Goal: Task Accomplishment & Management: Complete application form

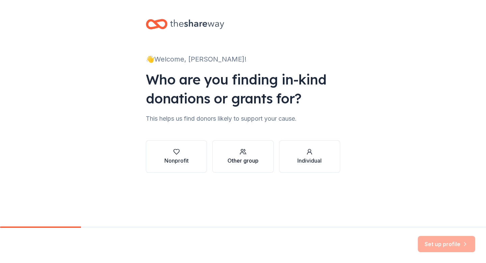
click at [240, 162] on div "Other group" at bounding box center [243, 160] width 31 height 8
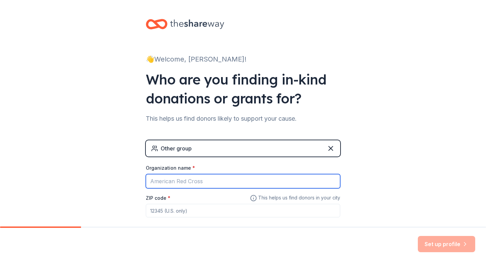
click at [199, 185] on input "Organization name *" at bounding box center [243, 181] width 194 height 14
type input "[PERSON_NAME] Creek"
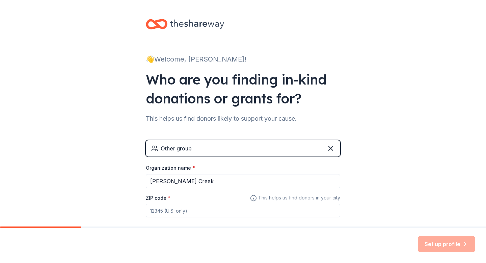
click at [244, 156] on div "Other group" at bounding box center [243, 148] width 194 height 16
click at [246, 154] on div "Other group" at bounding box center [243, 148] width 194 height 16
click at [267, 151] on div "Other group" at bounding box center [243, 148] width 194 height 16
click at [330, 150] on icon at bounding box center [331, 148] width 8 height 8
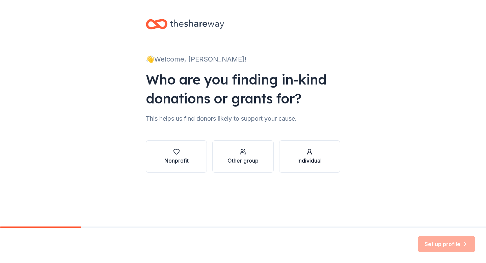
click at [317, 156] on div "Individual" at bounding box center [309, 160] width 24 height 8
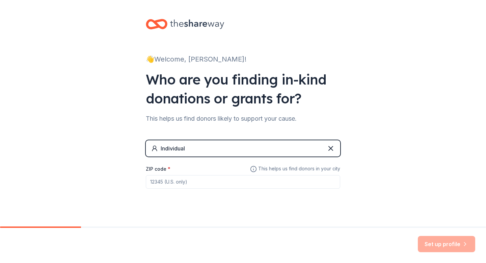
click at [219, 182] on input "ZIP code *" at bounding box center [243, 182] width 194 height 14
type input "95833"
click at [448, 241] on button "Set up profile" at bounding box center [446, 244] width 57 height 16
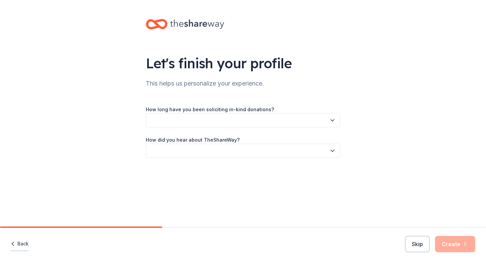
click at [18, 244] on button "Back" at bounding box center [20, 244] width 18 height 14
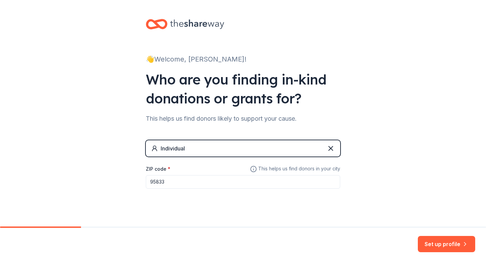
click at [236, 143] on div "Individual" at bounding box center [243, 148] width 194 height 16
click at [330, 153] on div "Individual" at bounding box center [243, 148] width 194 height 16
click at [332, 149] on icon at bounding box center [331, 148] width 8 height 8
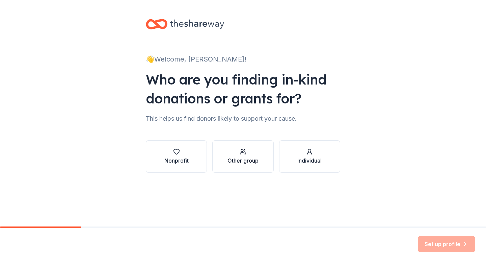
click at [266, 159] on button "Other group" at bounding box center [242, 156] width 61 height 32
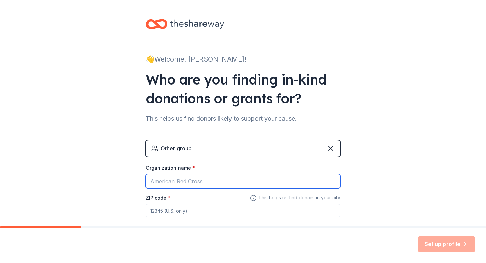
click at [195, 183] on input "Organization name *" at bounding box center [243, 181] width 194 height 14
type input "[PERSON_NAME][GEOGRAPHIC_DATA]"
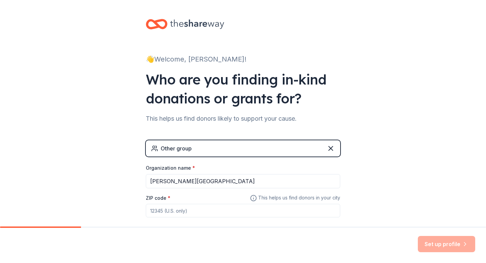
click at [194, 212] on input "ZIP code *" at bounding box center [243, 211] width 194 height 14
type input "95833"
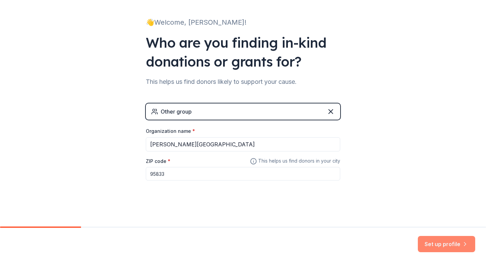
click at [442, 240] on button "Set up profile" at bounding box center [446, 244] width 57 height 16
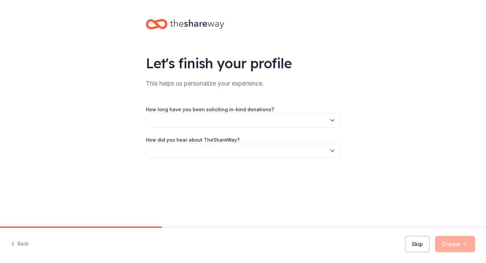
click at [264, 118] on button "button" at bounding box center [243, 120] width 194 height 14
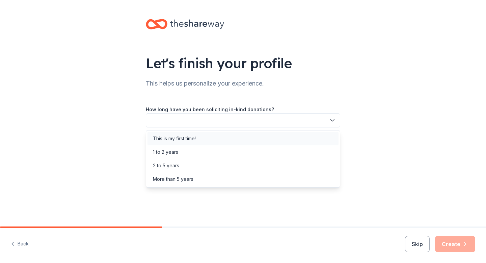
click at [232, 136] on div "This is my first time!" at bounding box center [243, 139] width 191 height 14
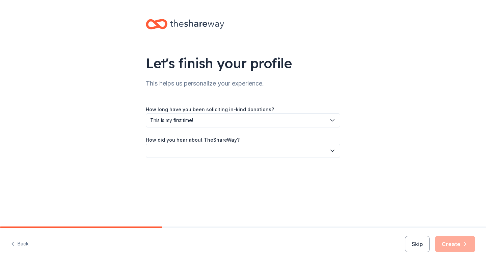
click at [230, 149] on button "button" at bounding box center [243, 150] width 194 height 14
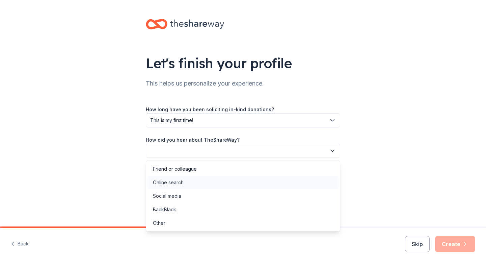
click at [210, 184] on div "Online search" at bounding box center [243, 183] width 191 height 14
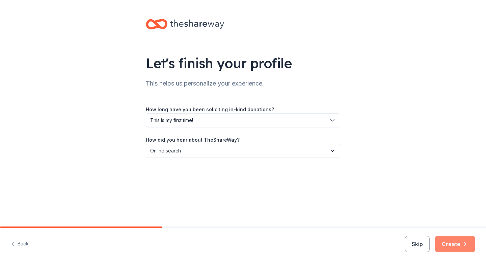
click at [450, 247] on button "Create" at bounding box center [455, 244] width 40 height 16
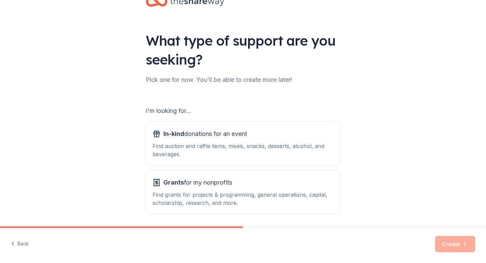
scroll to position [27, 0]
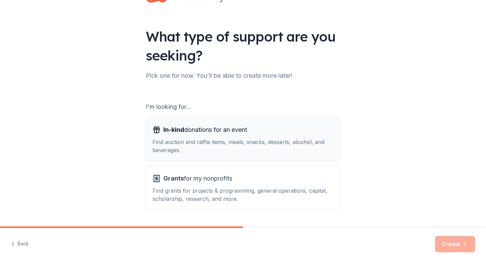
click at [308, 142] on div "Find auction and raffle items, meals, snacks, desserts, alcohol, and beverages." at bounding box center [243, 146] width 181 height 16
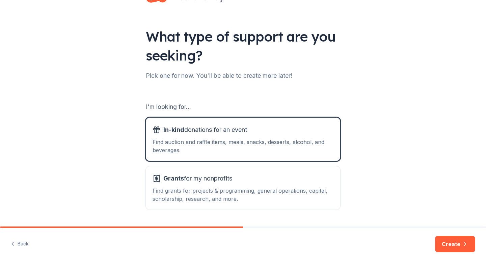
scroll to position [46, 0]
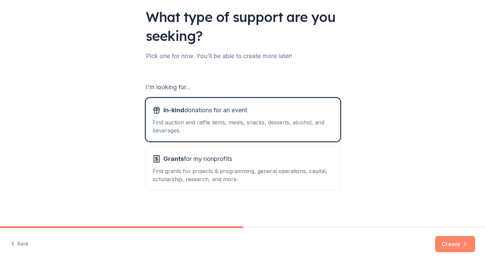
click at [445, 239] on button "Create" at bounding box center [455, 244] width 40 height 16
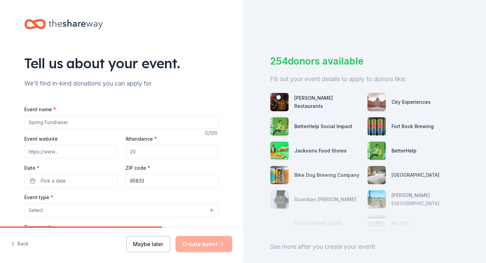
click at [67, 122] on input "Event name *" at bounding box center [121, 122] width 194 height 14
type input "[DATE]"
type input "100"
click at [37, 178] on button "Pick a date" at bounding box center [70, 181] width 93 height 14
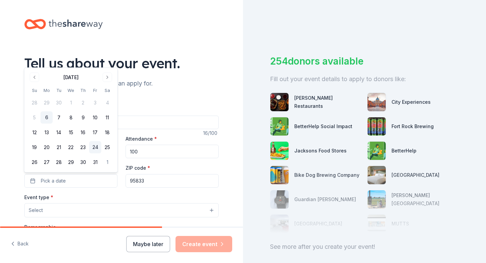
click at [94, 151] on button "24" at bounding box center [95, 147] width 12 height 12
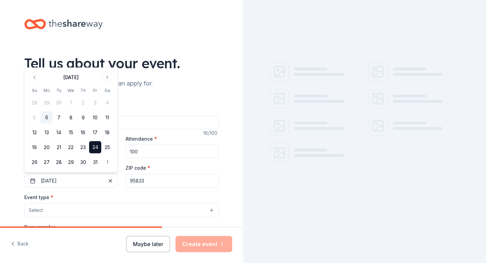
click at [180, 169] on div "ZIP code * 95833" at bounding box center [172, 175] width 93 height 24
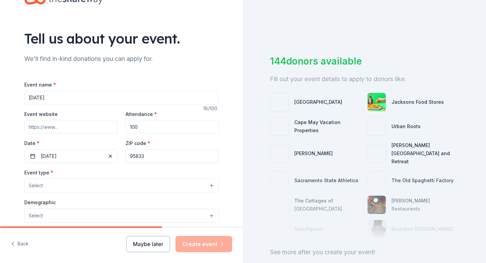
scroll to position [34, 0]
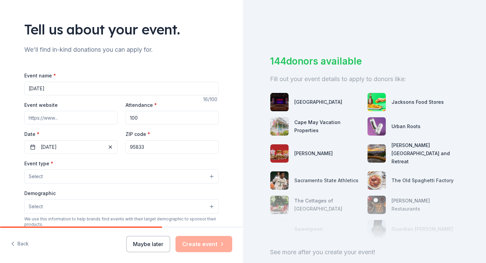
click at [96, 170] on button "Select" at bounding box center [121, 176] width 194 height 14
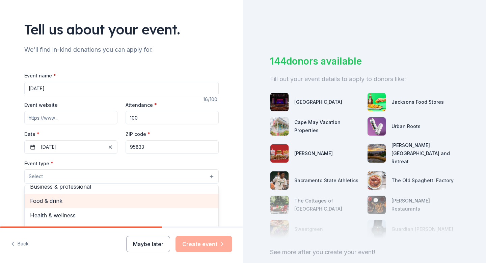
scroll to position [22, 0]
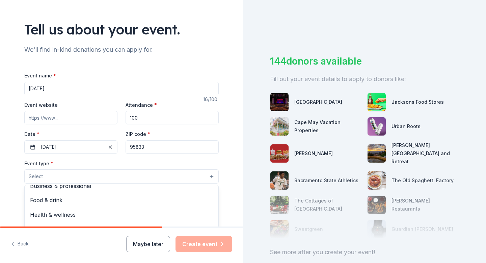
click at [0, 196] on div "Tell us about your event. We'll find in-kind donations you can apply for. Event…" at bounding box center [121, 190] width 243 height 449
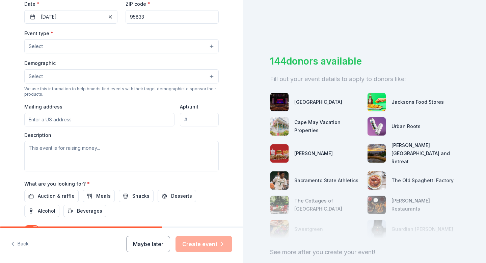
scroll to position [169, 0]
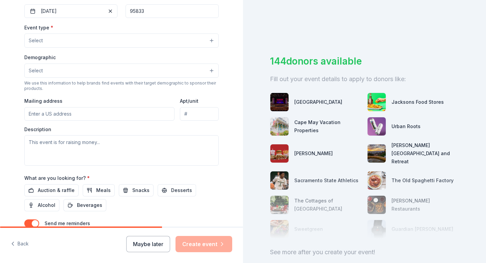
click at [108, 48] on div "Event type * Select Demographic Select We use this information to help brands f…" at bounding box center [121, 94] width 194 height 142
click at [106, 32] on div "Event type * Select" at bounding box center [121, 35] width 194 height 25
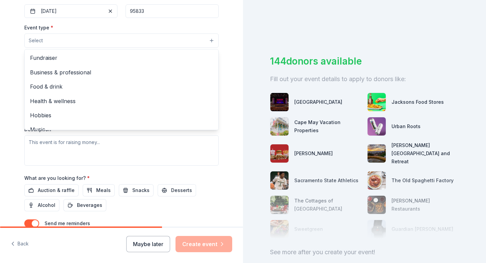
click at [105, 34] on button "Select" at bounding box center [121, 40] width 194 height 14
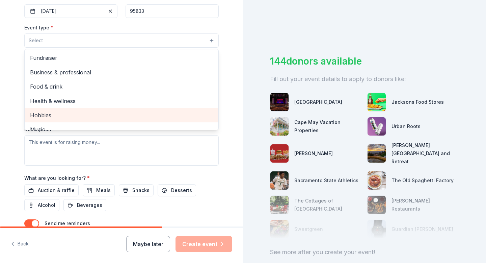
scroll to position [22, 0]
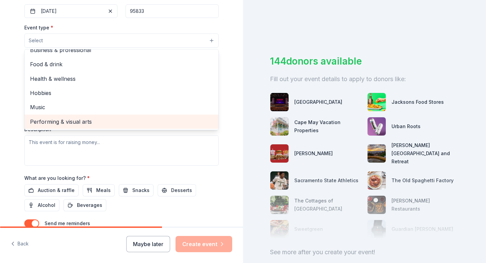
click at [59, 114] on div "Performing & visual arts" at bounding box center [122, 121] width 194 height 14
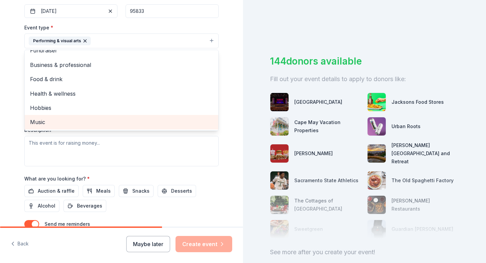
click at [59, 115] on div "Music" at bounding box center [122, 122] width 194 height 14
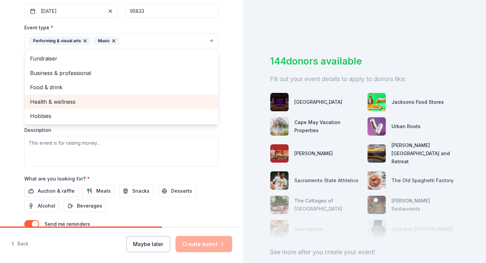
scroll to position [158, 0]
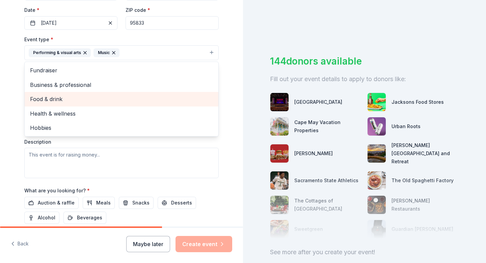
click at [56, 105] on div "Food & drink" at bounding box center [122, 99] width 194 height 14
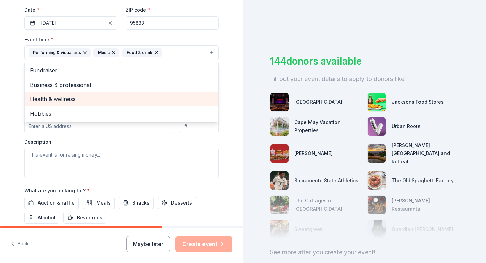
click at [46, 101] on span "Health & wellness" at bounding box center [121, 99] width 183 height 9
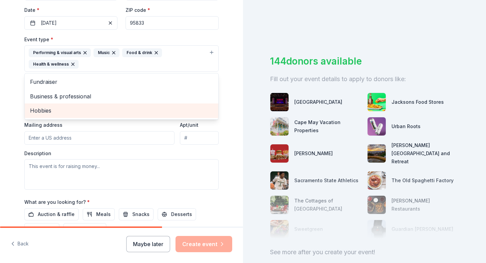
click at [47, 112] on span "Hobbies" at bounding box center [121, 110] width 183 height 9
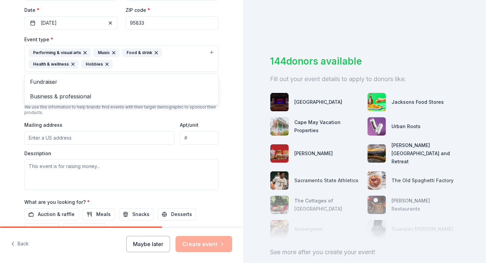
click at [98, 122] on div "Event type * Performing & visual arts Music Food & drink Health & wellness Hobb…" at bounding box center [121, 112] width 194 height 154
click at [70, 146] on div "Event type * Performing & visual arts Music Food & drink Health & wellness Hobb…" at bounding box center [121, 112] width 194 height 154
click at [67, 143] on input "Mailing address" at bounding box center [99, 138] width 150 height 14
paste input "2775 Millcreek Dr, Sacramento, CA 95833"
type input "2775 Millcreek Drive, Sacramento, CA, 95833"
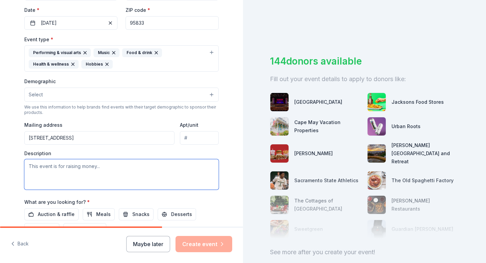
click at [98, 166] on textarea at bounding box center [121, 174] width 194 height 30
type textarea "T"
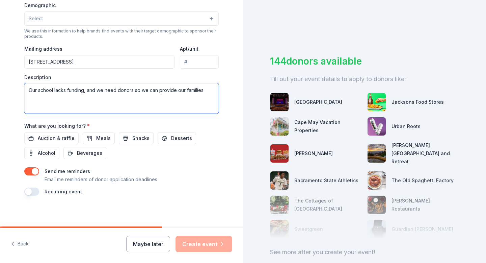
scroll to position [235, 0]
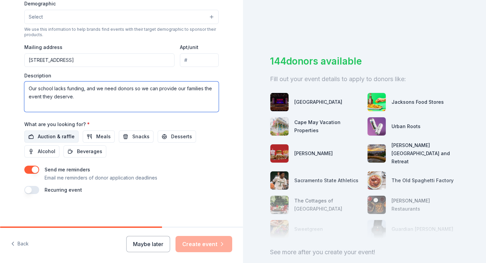
type textarea "Our school lacks funding, and we need donors so we can provide our families the…"
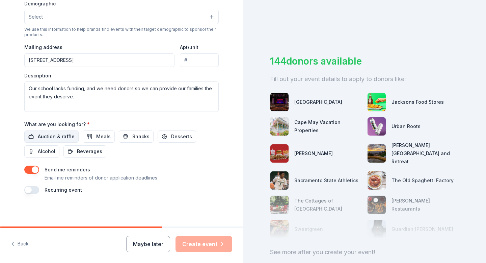
click at [64, 136] on span "Auction & raffle" at bounding box center [56, 136] width 37 height 8
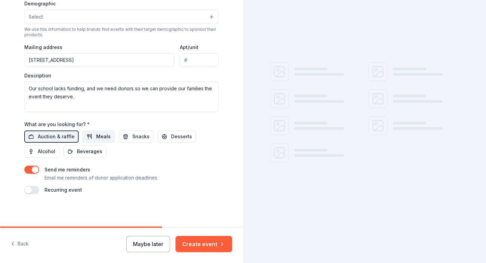
click at [96, 135] on span "Meals" at bounding box center [103, 136] width 15 height 8
click at [124, 137] on button "Snacks" at bounding box center [136, 136] width 35 height 12
click at [179, 136] on span "Desserts" at bounding box center [181, 136] width 21 height 8
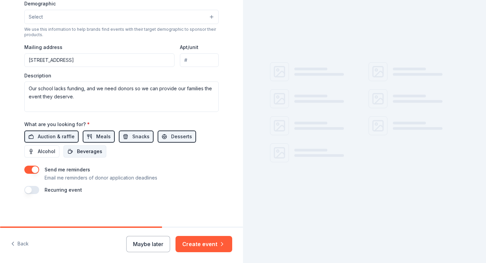
click at [81, 154] on span "Beverages" at bounding box center [89, 151] width 25 height 8
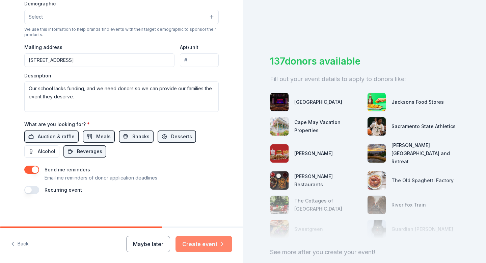
click at [206, 241] on button "Create event" at bounding box center [204, 244] width 57 height 16
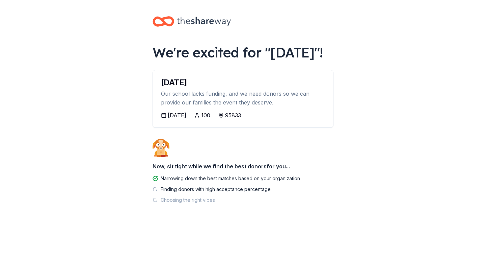
scroll to position [5, 0]
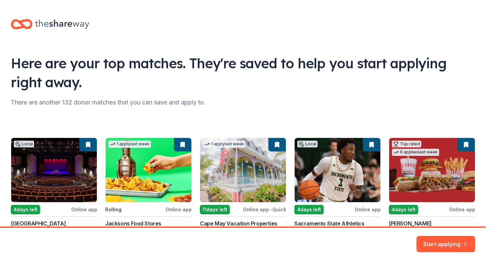
scroll to position [44, 0]
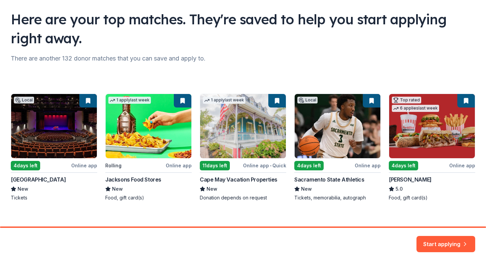
click at [318, 151] on div "Local 4 days left Online app B Street Theatre New Tickets 1 apply last week Rol…" at bounding box center [243, 146] width 464 height 107
click at [366, 162] on div "Local 4 days left Online app B Street Theatre New Tickets 1 apply last week Rol…" at bounding box center [243, 146] width 464 height 107
click at [366, 170] on div "Local 4 days left Online app B Street Theatre New Tickets 1 apply last week Rol…" at bounding box center [243, 146] width 464 height 107
click at [349, 197] on div "Local 4 days left Online app B Street Theatre New Tickets 1 apply last week Rol…" at bounding box center [243, 146] width 464 height 107
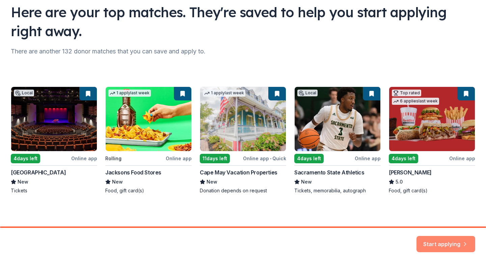
click at [437, 247] on button "Start applying" at bounding box center [446, 240] width 59 height 16
click at [450, 240] on div "Start applying" at bounding box center [446, 244] width 59 height 16
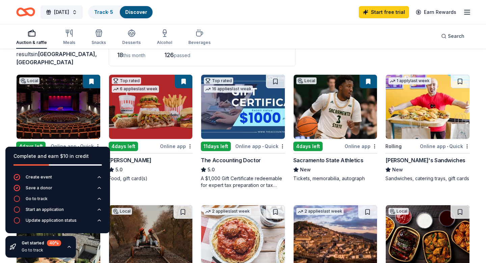
scroll to position [50, 0]
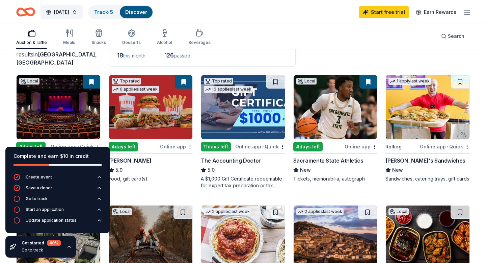
click at [345, 140] on div "Local 4 days left Online app Sacramento State Athletics New Tickets, memorabili…" at bounding box center [335, 128] width 84 height 107
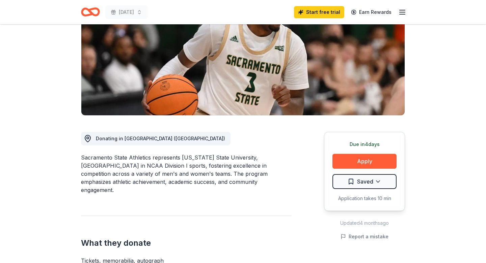
scroll to position [90, 0]
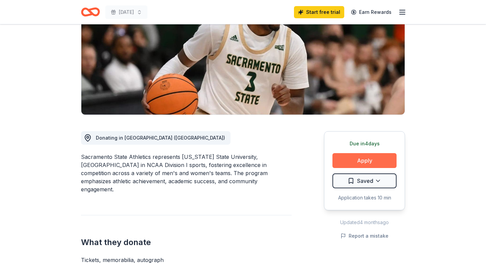
click at [358, 153] on button "Apply" at bounding box center [364, 160] width 64 height 15
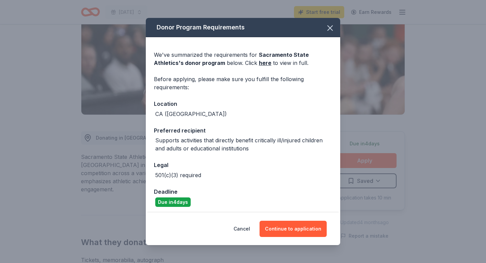
scroll to position [2, 0]
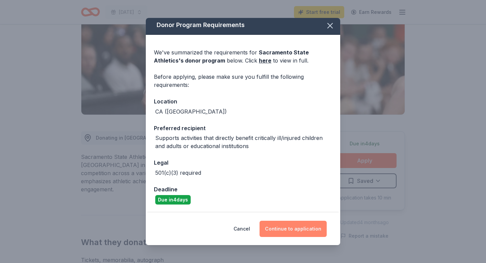
click at [287, 224] on button "Continue to application" at bounding box center [293, 228] width 67 height 16
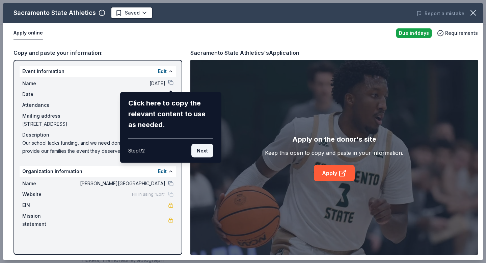
click at [207, 150] on button "Next" at bounding box center [202, 151] width 22 height 14
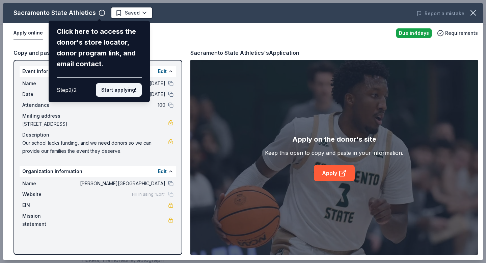
click at [121, 87] on button "Start applying!" at bounding box center [119, 90] width 46 height 14
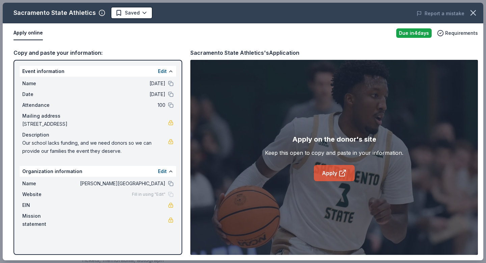
click at [334, 172] on link "Apply" at bounding box center [334, 173] width 41 height 16
